Goal: Communication & Community: Answer question/provide support

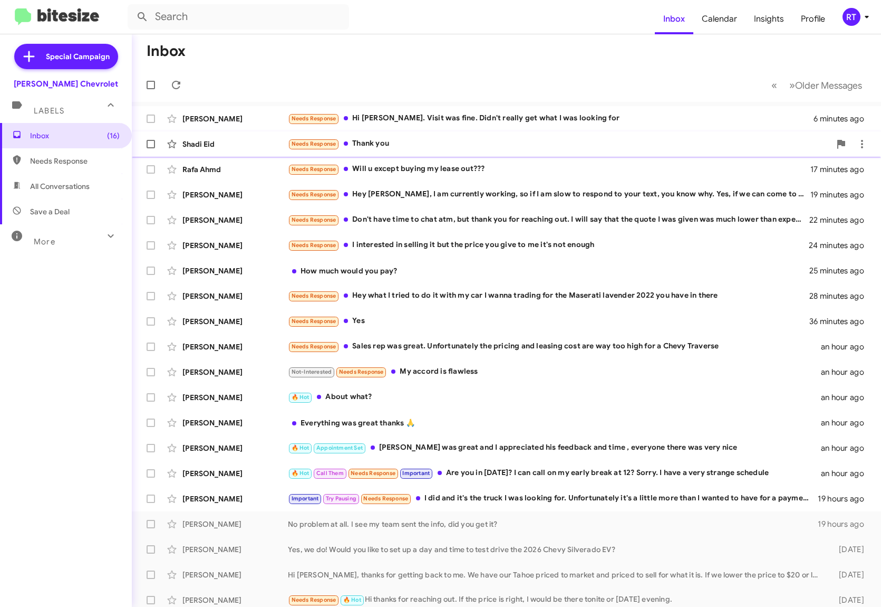
click at [366, 142] on div "Needs Response Thank you" at bounding box center [559, 144] width 543 height 12
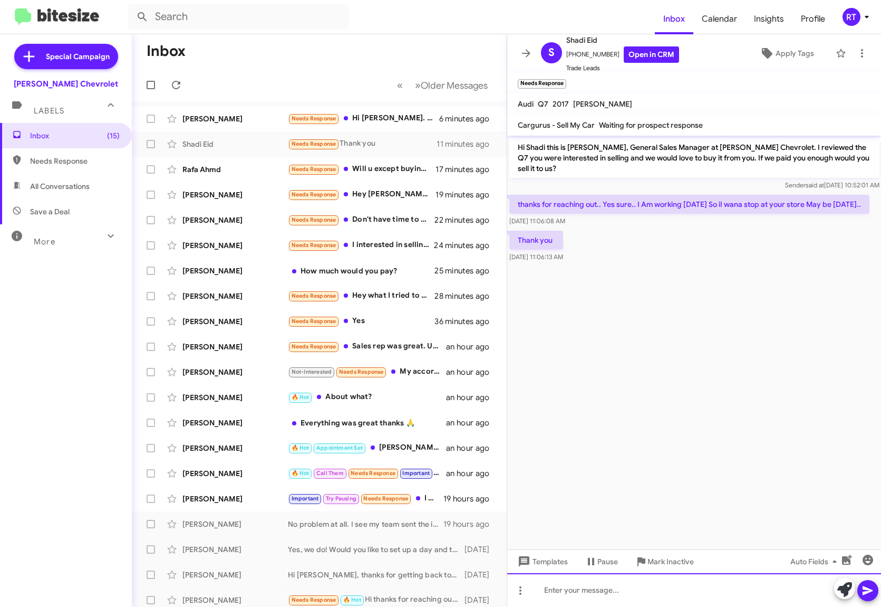
click at [567, 591] on div at bounding box center [694, 590] width 374 height 34
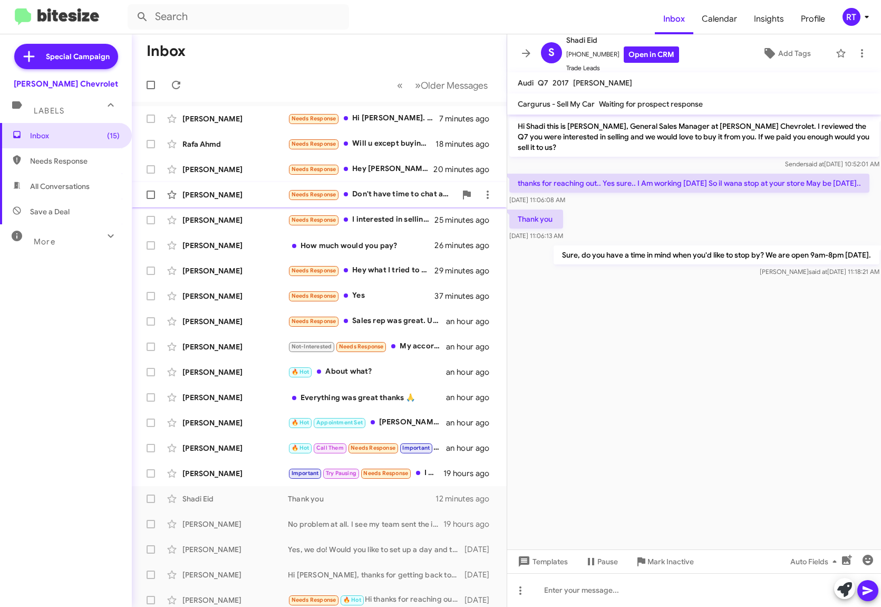
click at [229, 197] on div "[PERSON_NAME]" at bounding box center [234, 194] width 105 height 11
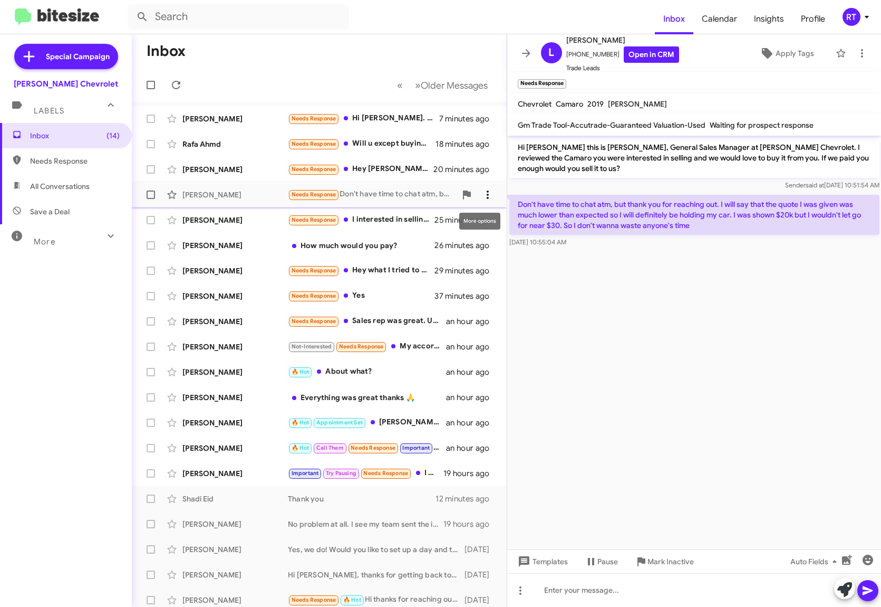
click at [482, 194] on icon at bounding box center [488, 194] width 13 height 13
click at [427, 223] on span "Mark as unread" at bounding box center [400, 221] width 53 height 25
click at [208, 291] on div "[PERSON_NAME]" at bounding box center [234, 296] width 105 height 11
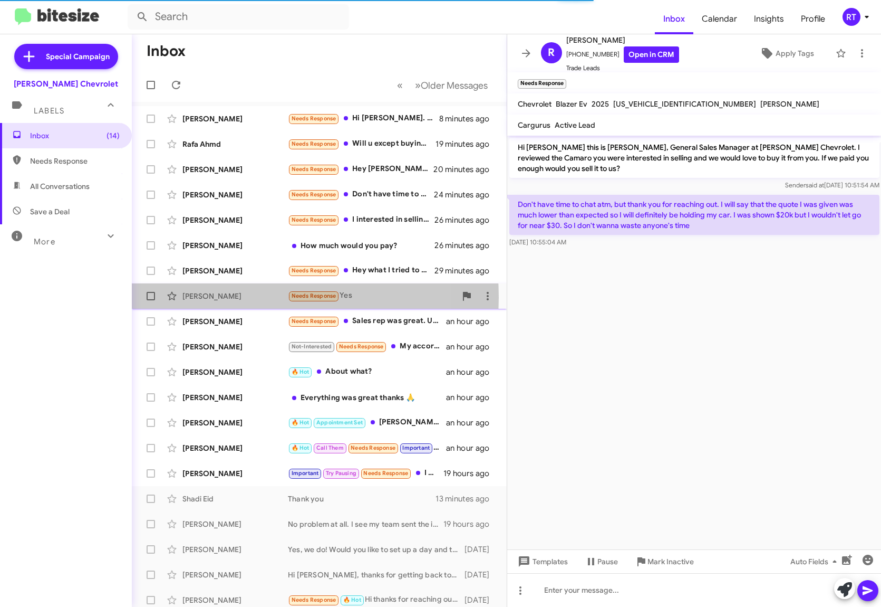
click at [207, 297] on div "[PERSON_NAME]" at bounding box center [234, 296] width 105 height 11
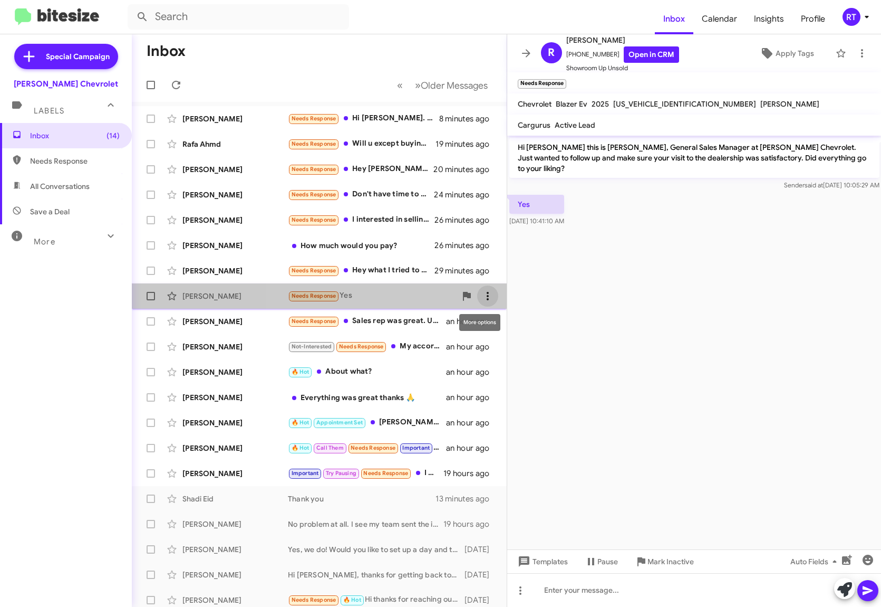
click at [482, 297] on icon at bounding box center [488, 296] width 13 height 13
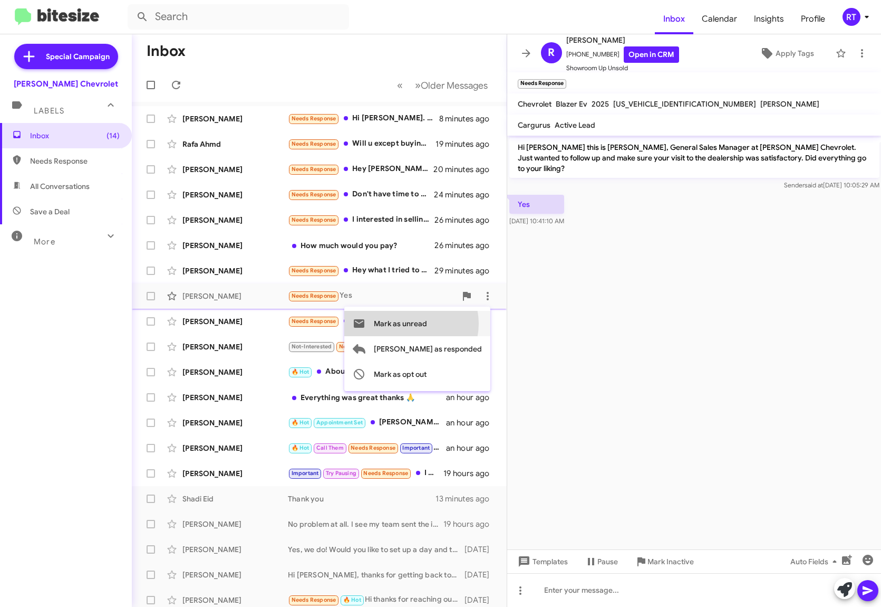
click at [427, 323] on span "Mark as unread" at bounding box center [400, 323] width 53 height 25
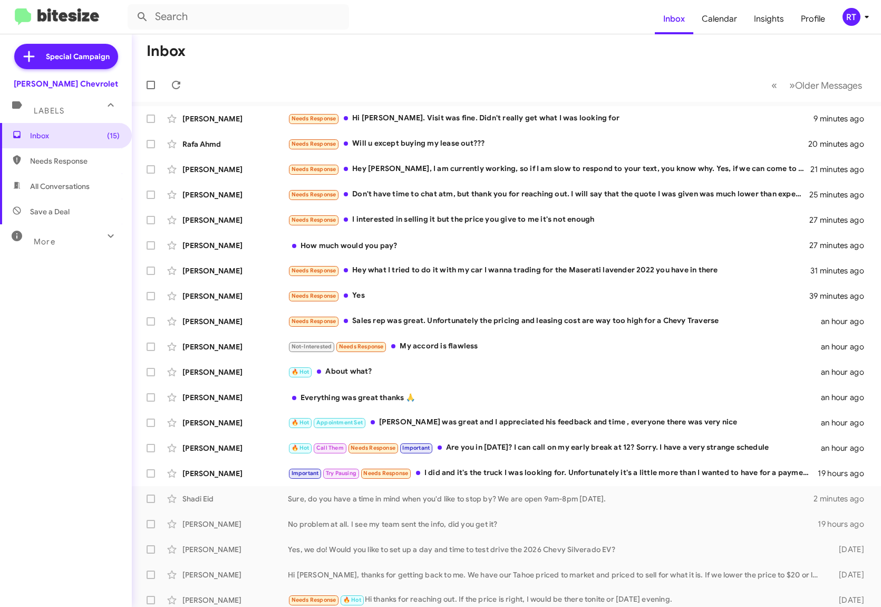
click at [53, 189] on span "All Conversations" at bounding box center [60, 186] width 60 height 11
type input "in:all-conversations"
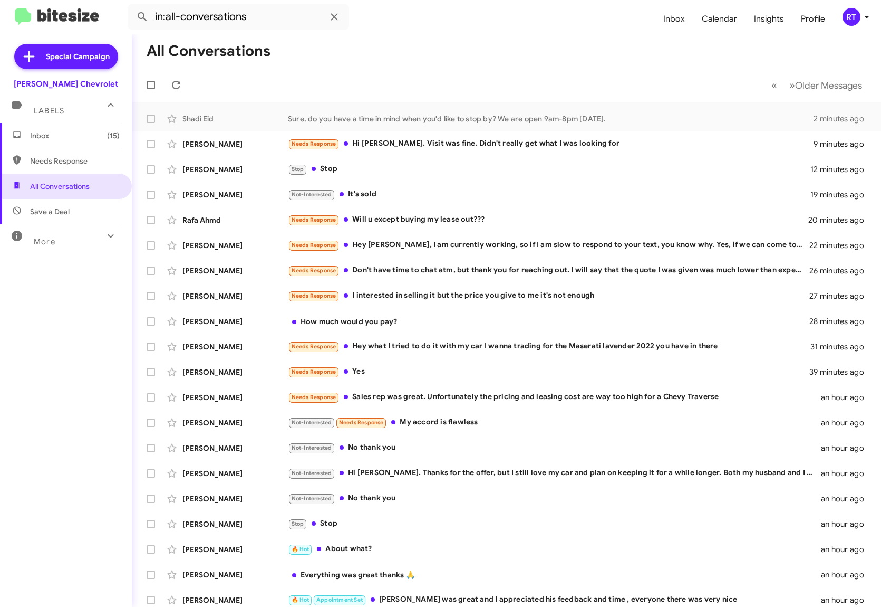
click at [47, 128] on span "Inbox (15)" at bounding box center [66, 135] width 132 height 25
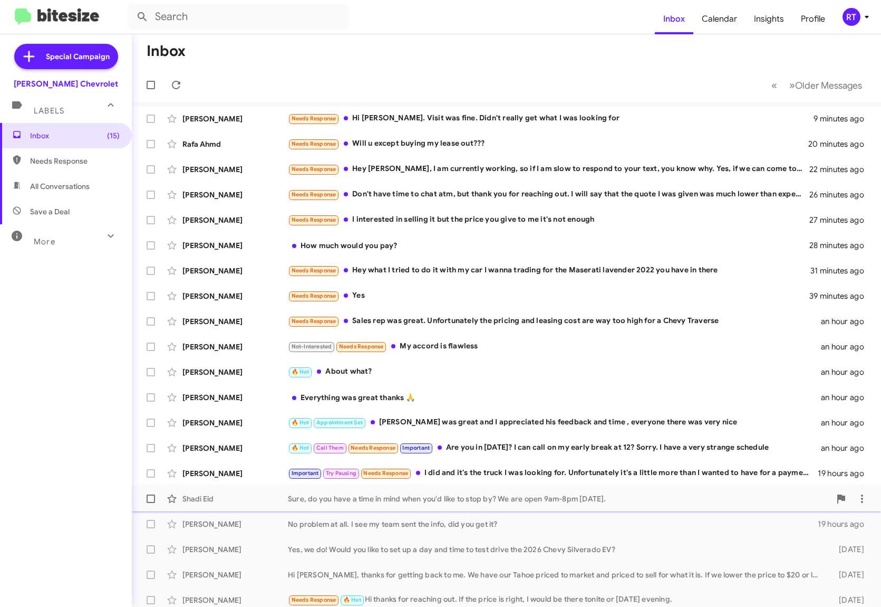
click at [217, 498] on div "Shadi Eid" at bounding box center [234, 498] width 105 height 11
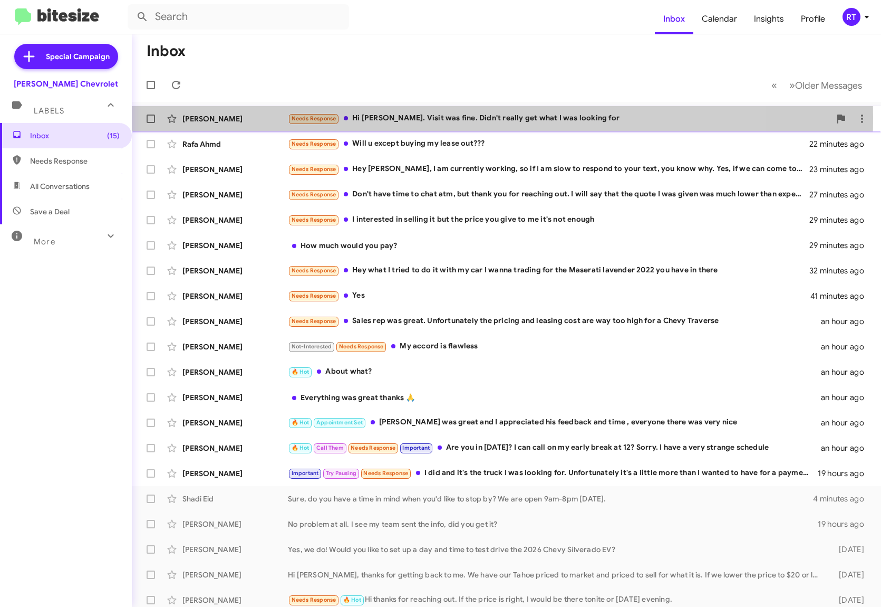
click at [217, 117] on div "[PERSON_NAME]" at bounding box center [234, 118] width 105 height 11
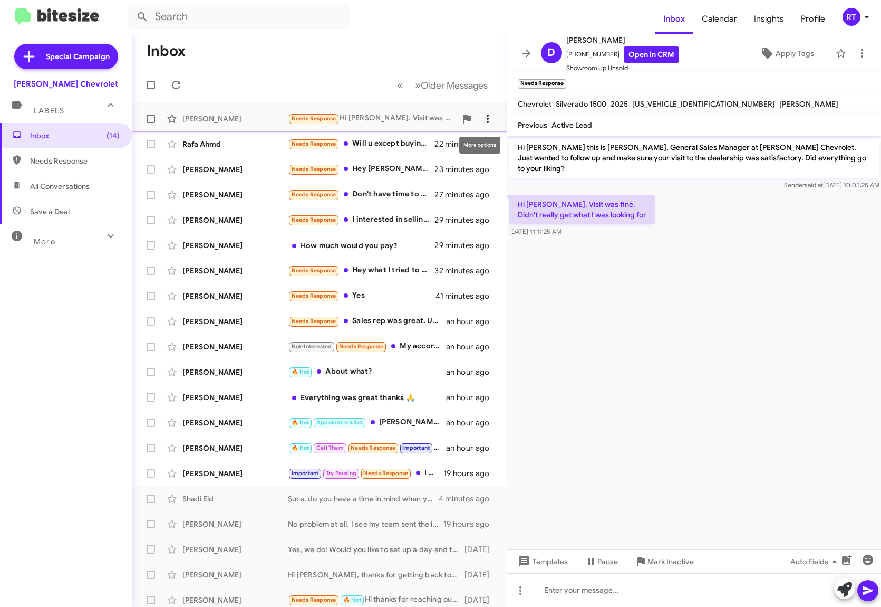
click at [482, 120] on icon at bounding box center [488, 118] width 13 height 13
click at [427, 150] on span "Mark as unread" at bounding box center [400, 145] width 53 height 25
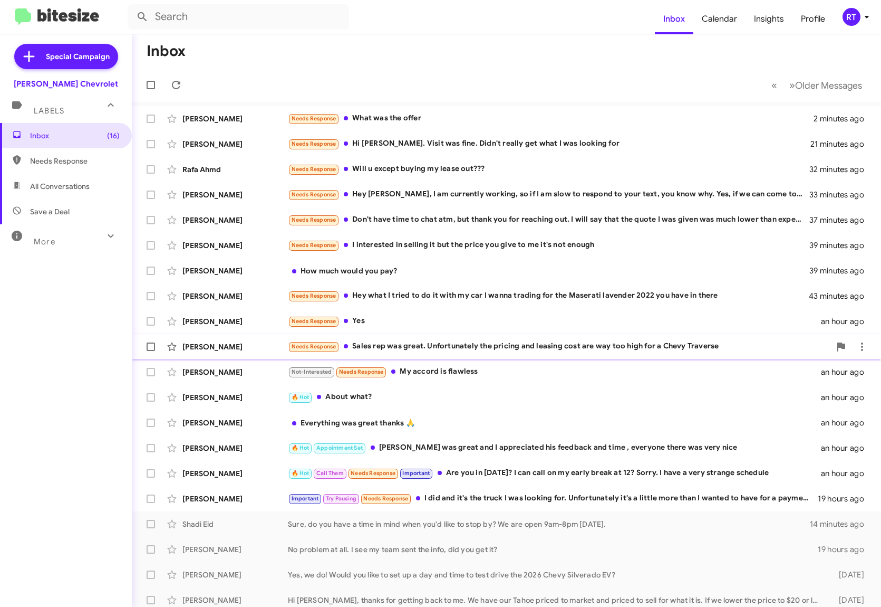
click at [525, 346] on div "Needs Response Sales rep was great. Unfortunately the pricing and leasing cost …" at bounding box center [559, 346] width 543 height 12
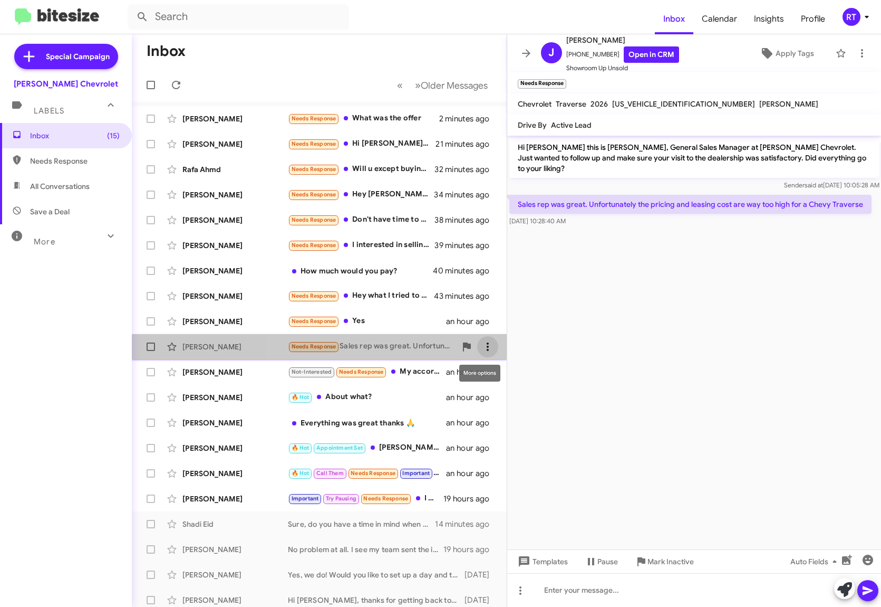
click at [480, 354] on button at bounding box center [487, 346] width 21 height 21
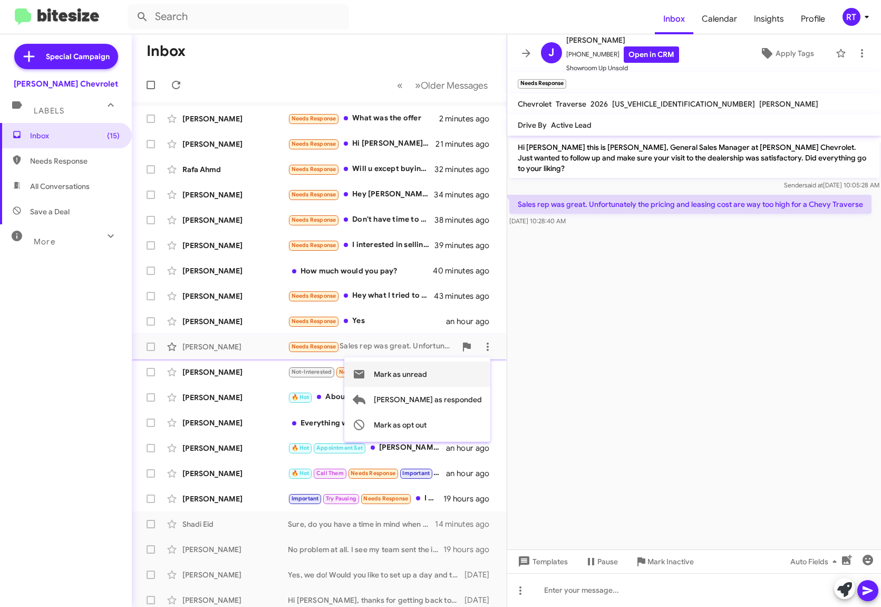
click at [427, 376] on span "Mark as unread" at bounding box center [400, 373] width 53 height 25
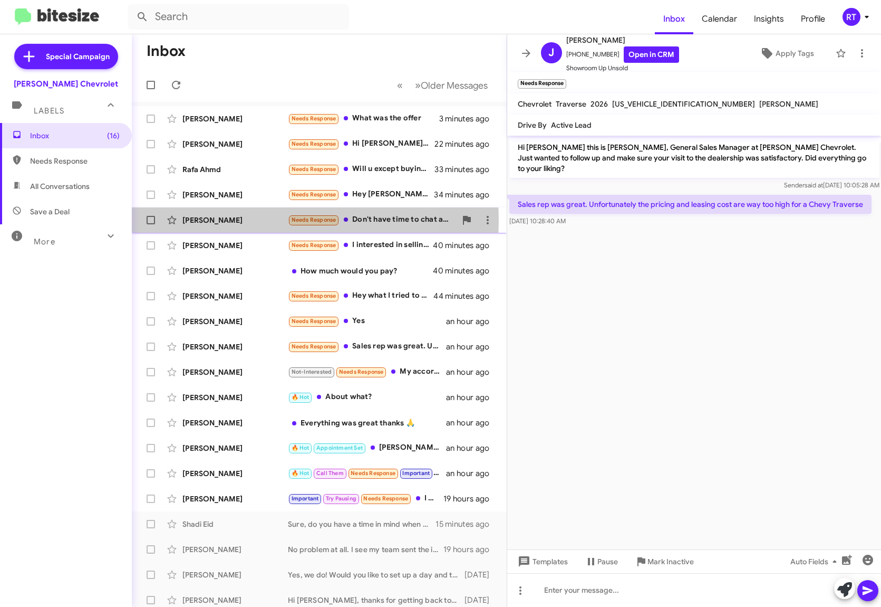
click at [201, 220] on div "[PERSON_NAME]" at bounding box center [234, 220] width 105 height 11
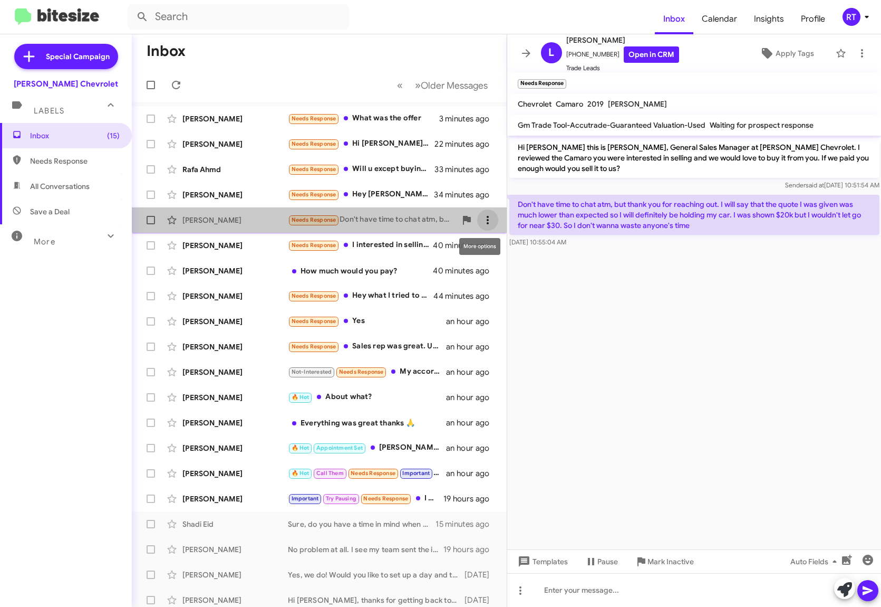
click at [482, 218] on icon at bounding box center [488, 220] width 13 height 13
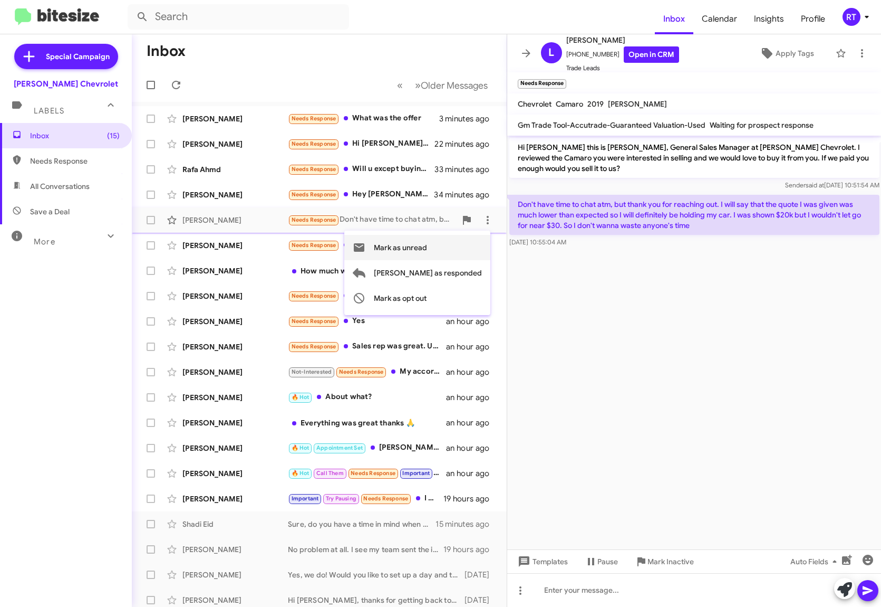
click at [427, 248] on span "Mark as unread" at bounding box center [400, 247] width 53 height 25
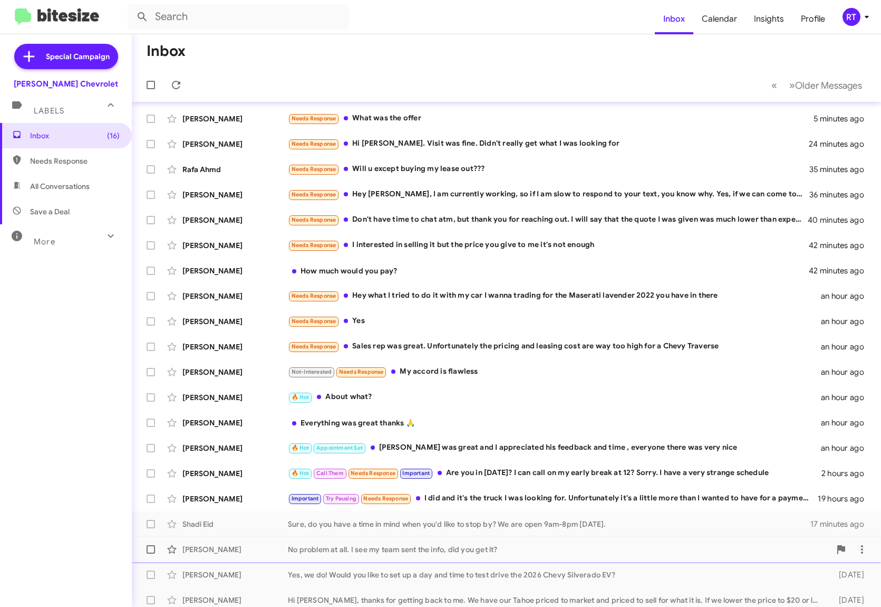
scroll to position [6, 0]
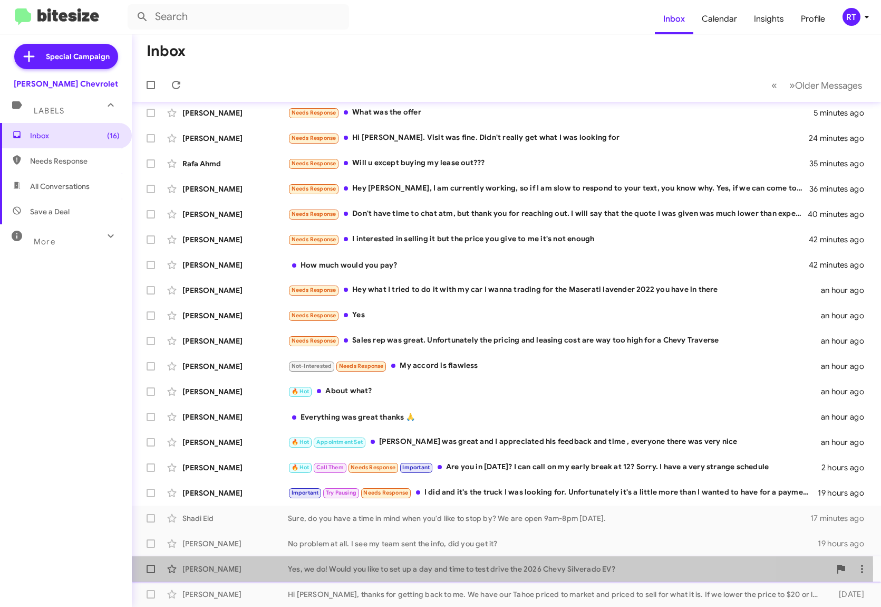
click at [222, 569] on div "[PERSON_NAME]" at bounding box center [234, 568] width 105 height 11
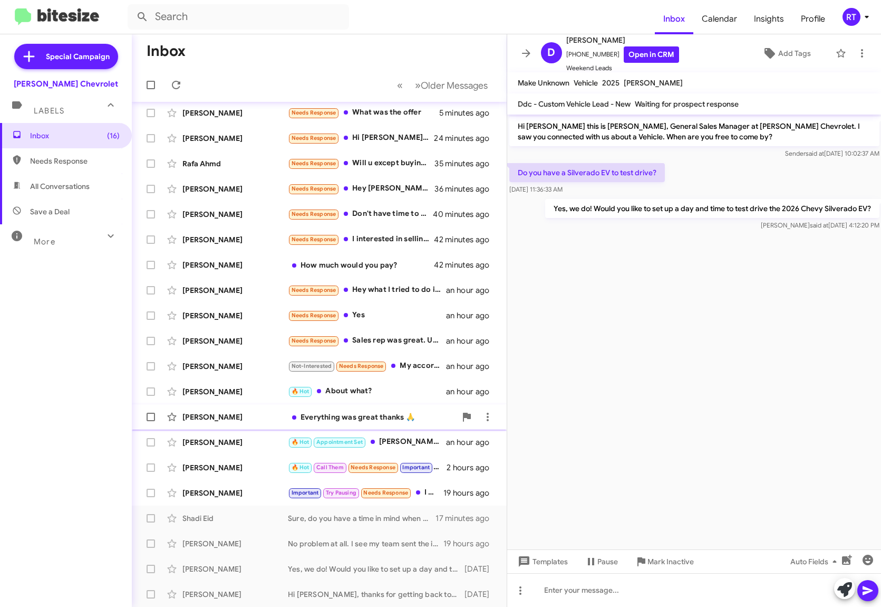
click at [229, 416] on div "[PERSON_NAME]" at bounding box center [234, 416] width 105 height 11
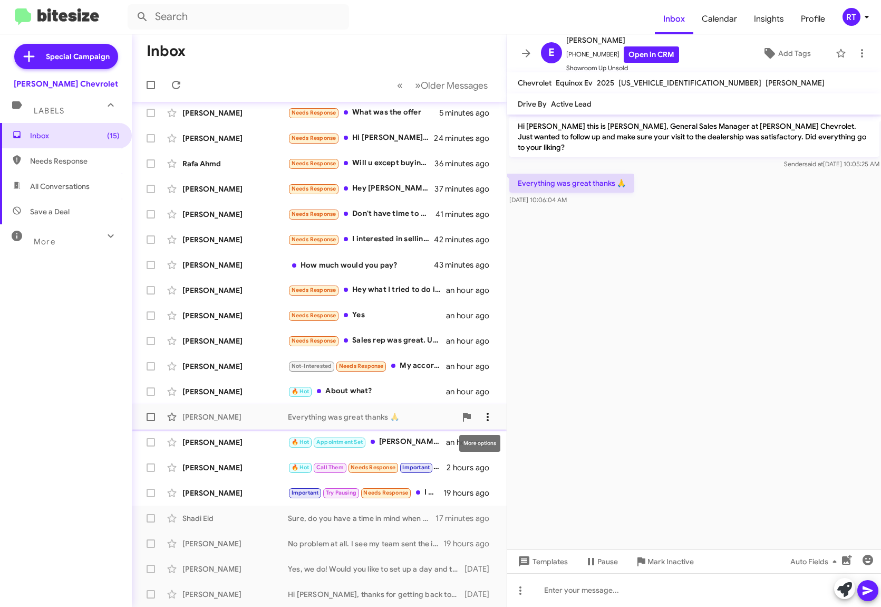
click at [487, 417] on icon at bounding box center [488, 416] width 2 height 8
click at [427, 446] on span "Mark as unread" at bounding box center [400, 443] width 53 height 25
click at [207, 370] on div "[PERSON_NAME]" at bounding box center [234, 366] width 105 height 11
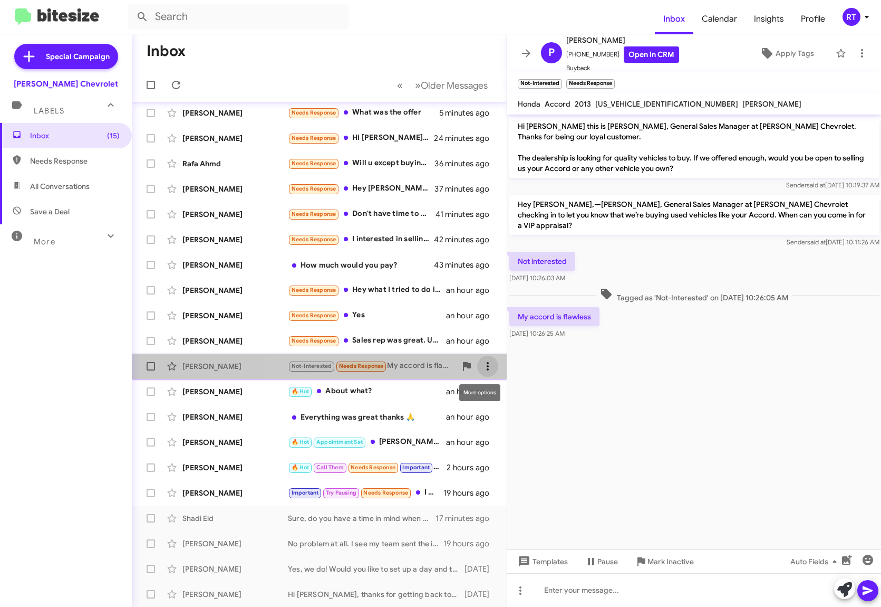
click at [482, 370] on icon at bounding box center [488, 366] width 13 height 13
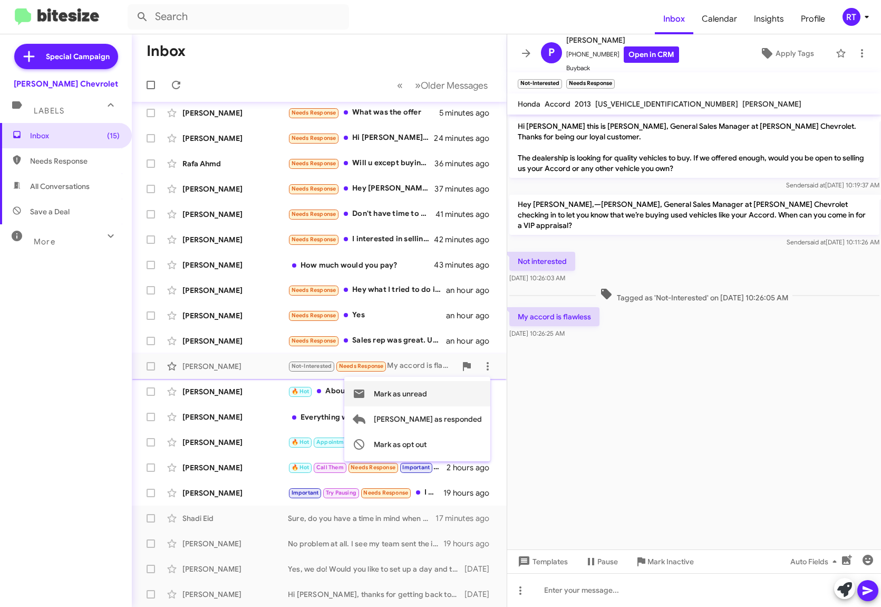
click at [427, 394] on span "Mark as unread" at bounding box center [400, 393] width 53 height 25
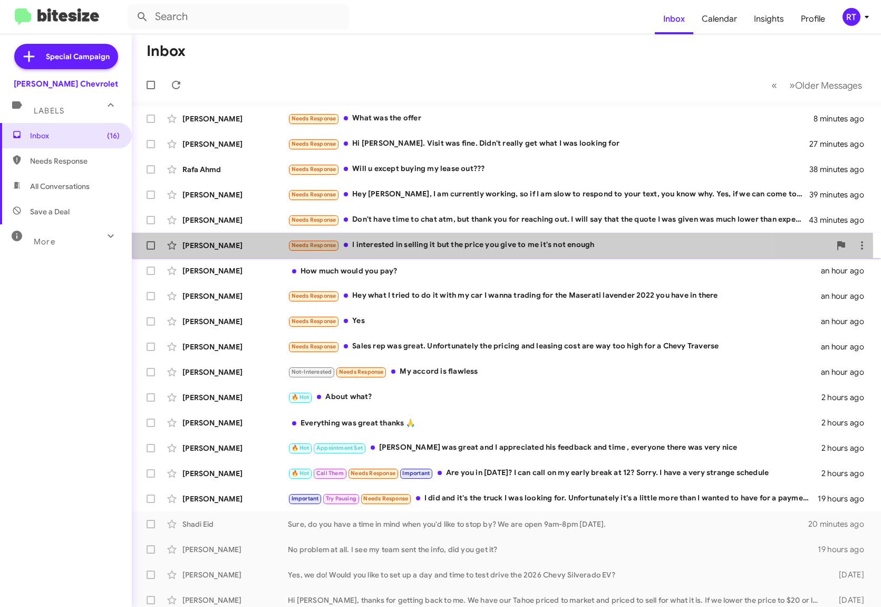
click at [221, 246] on div "[PERSON_NAME]" at bounding box center [234, 245] width 105 height 11
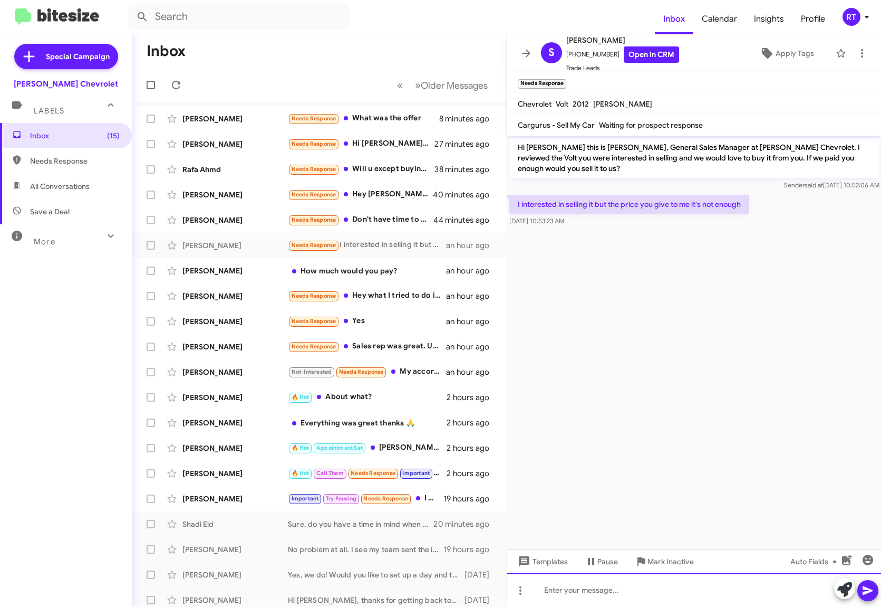
click at [561, 591] on div at bounding box center [694, 590] width 374 height 34
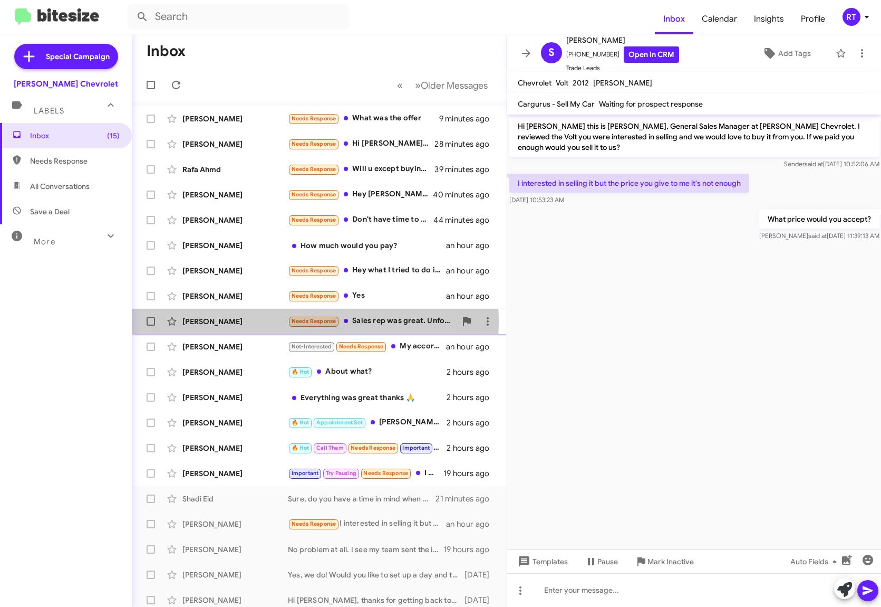
click at [209, 322] on div "[PERSON_NAME]" at bounding box center [234, 321] width 105 height 11
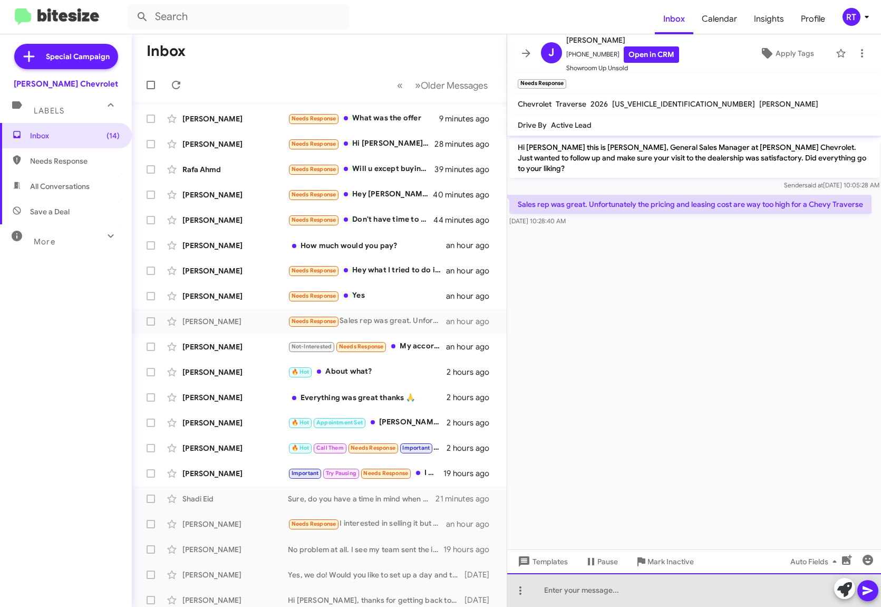
click at [544, 590] on div at bounding box center [694, 590] width 374 height 34
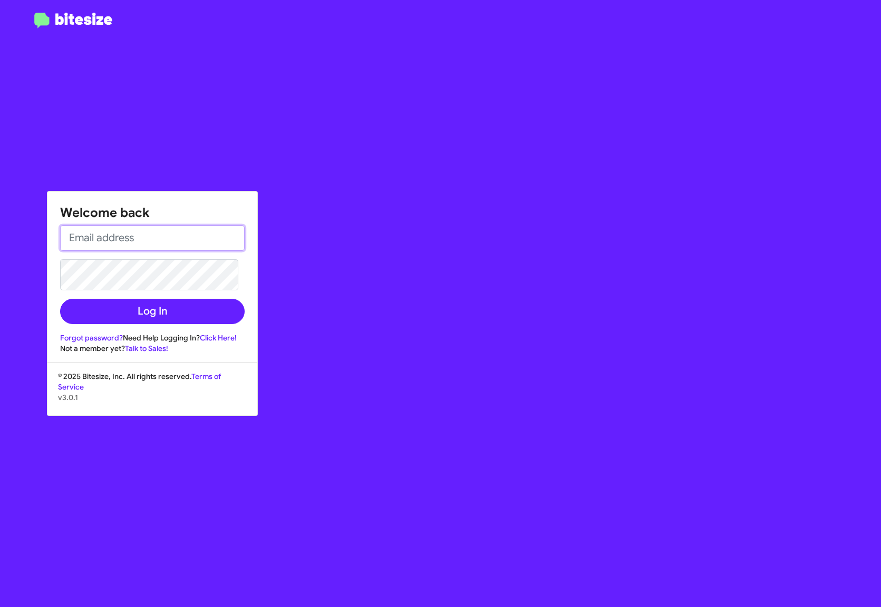
click at [95, 226] on input "email" at bounding box center [152, 237] width 185 height 25
type input "[EMAIL_ADDRESS][DOMAIN_NAME]"
click at [60, 299] on button "Log In" at bounding box center [152, 311] width 185 height 25
